Goal: Information Seeking & Learning: Learn about a topic

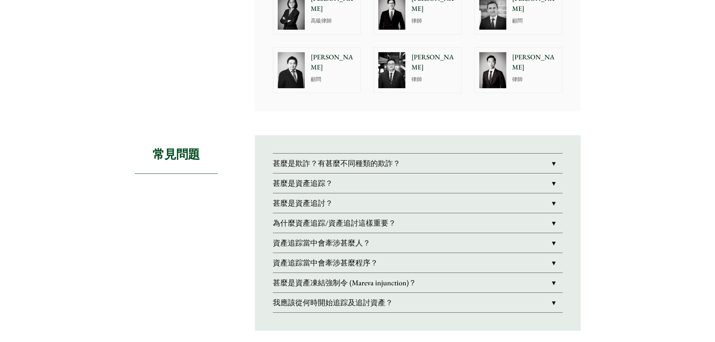
scroll to position [526, 0]
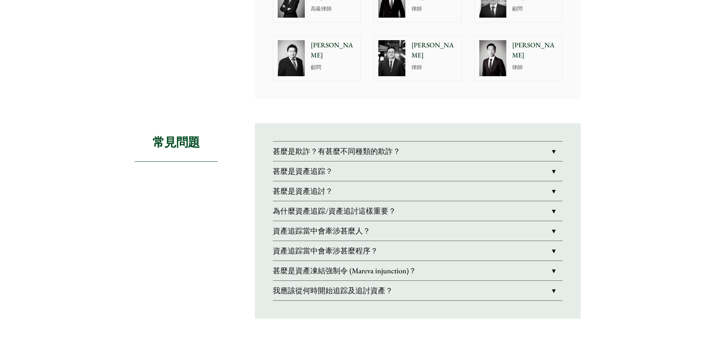
click at [550, 155] on link "甚麼是欺詐？有甚麼不同種類的欺詐？" at bounding box center [418, 152] width 290 height 20
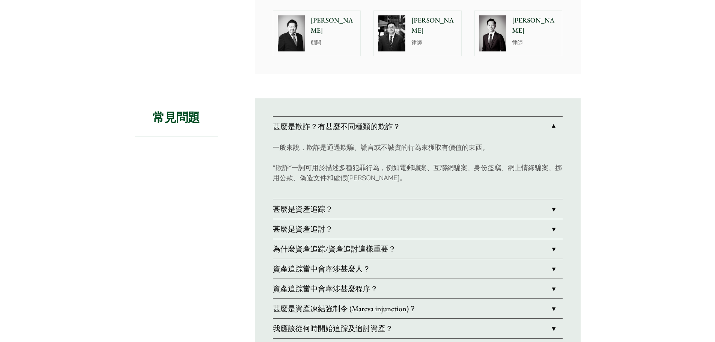
scroll to position [563, 0]
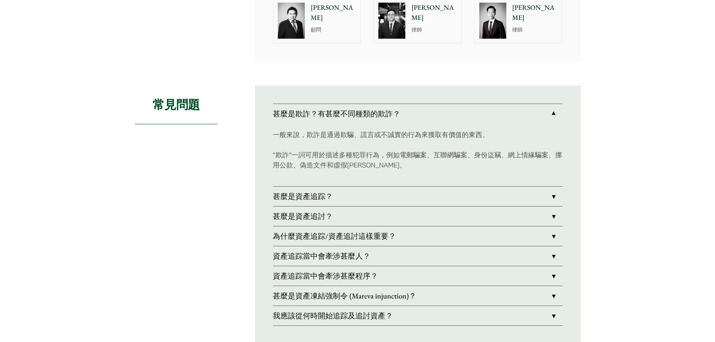
click at [529, 194] on link "甚麼是資產追踪？" at bounding box center [418, 197] width 290 height 20
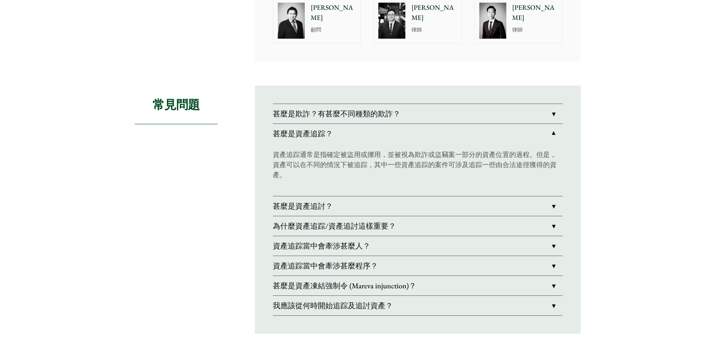
click at [523, 205] on link "甚麼是資產追討？" at bounding box center [418, 206] width 290 height 20
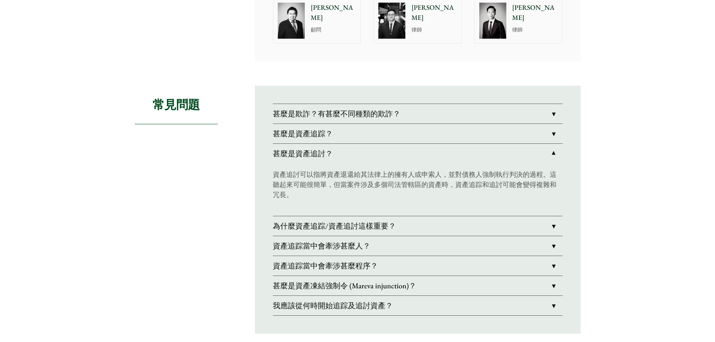
click at [520, 223] on link "為什麼資產追踪/資產追討這樣重要？" at bounding box center [418, 226] width 290 height 20
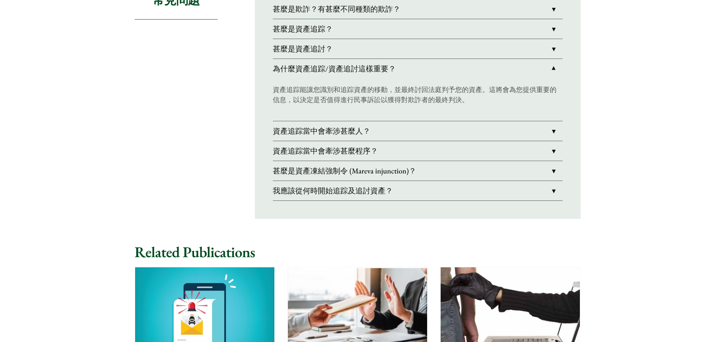
scroll to position [676, 0]
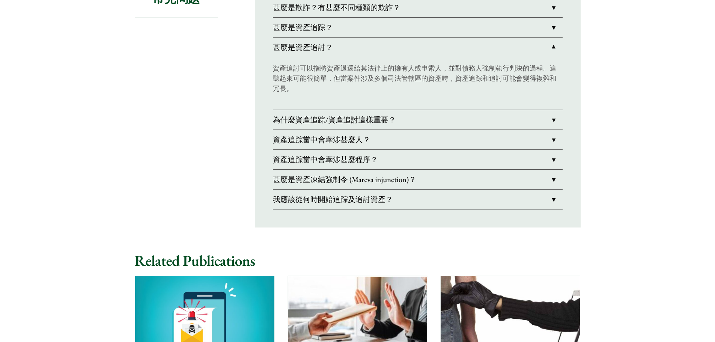
scroll to position [667, 0]
